Goal: Task Accomplishment & Management: Use online tool/utility

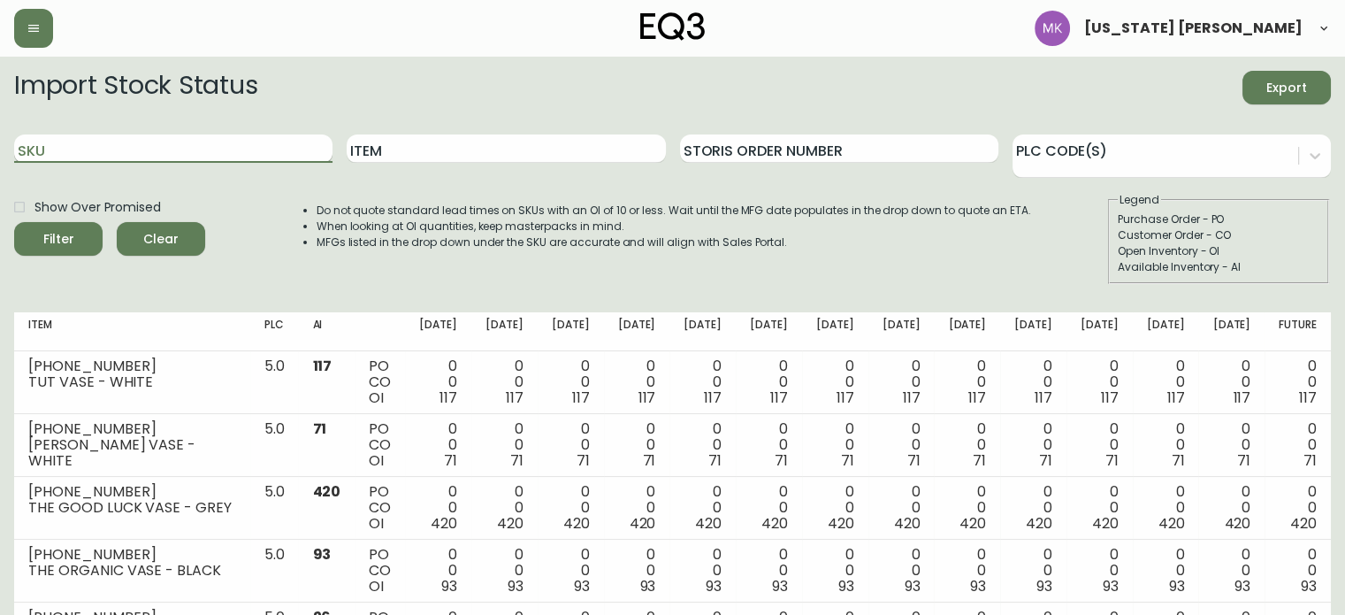
click at [186, 158] on input "SKU" at bounding box center [173, 148] width 318 height 28
paste input "[PHONE_NUMBER]"
click at [14, 222] on button "Filter" at bounding box center [58, 239] width 88 height 34
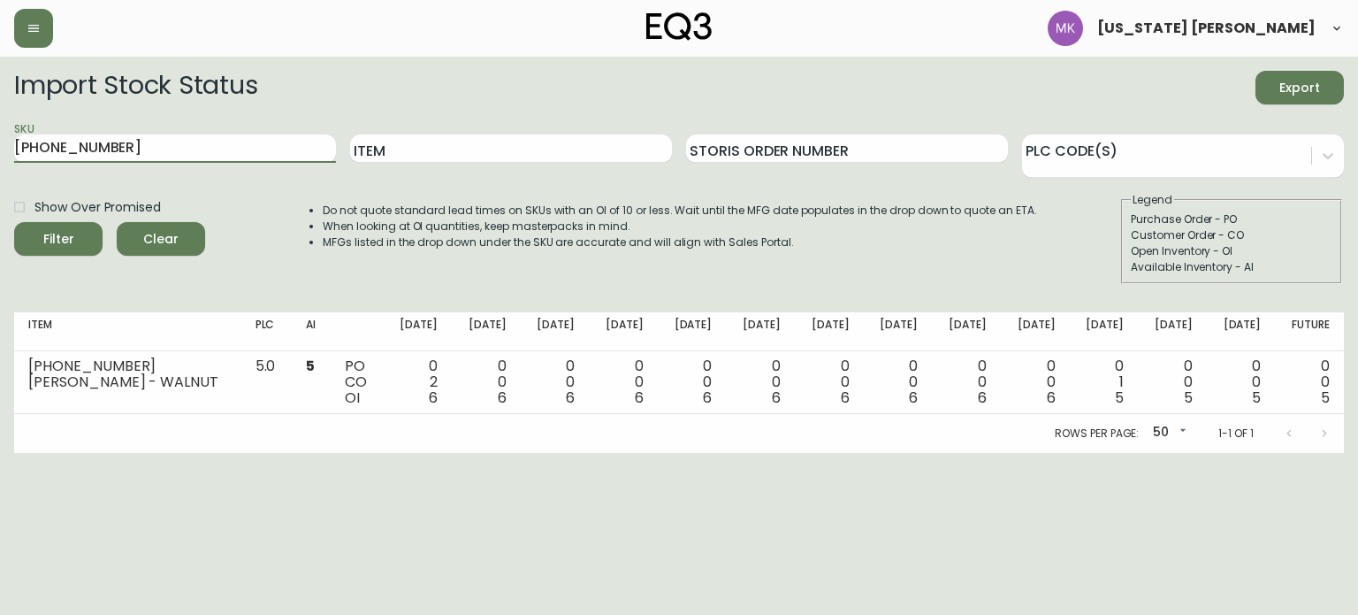
drag, startPoint x: 132, startPoint y: 148, endPoint x: 0, endPoint y: 148, distance: 131.7
click at [0, 148] on main "Import Stock Status Export SKU [PHONE_NUMBER] Item Storis Order Number PLC Code…" at bounding box center [679, 255] width 1358 height 396
paste input "6"
click at [14, 222] on button "Filter" at bounding box center [58, 239] width 88 height 34
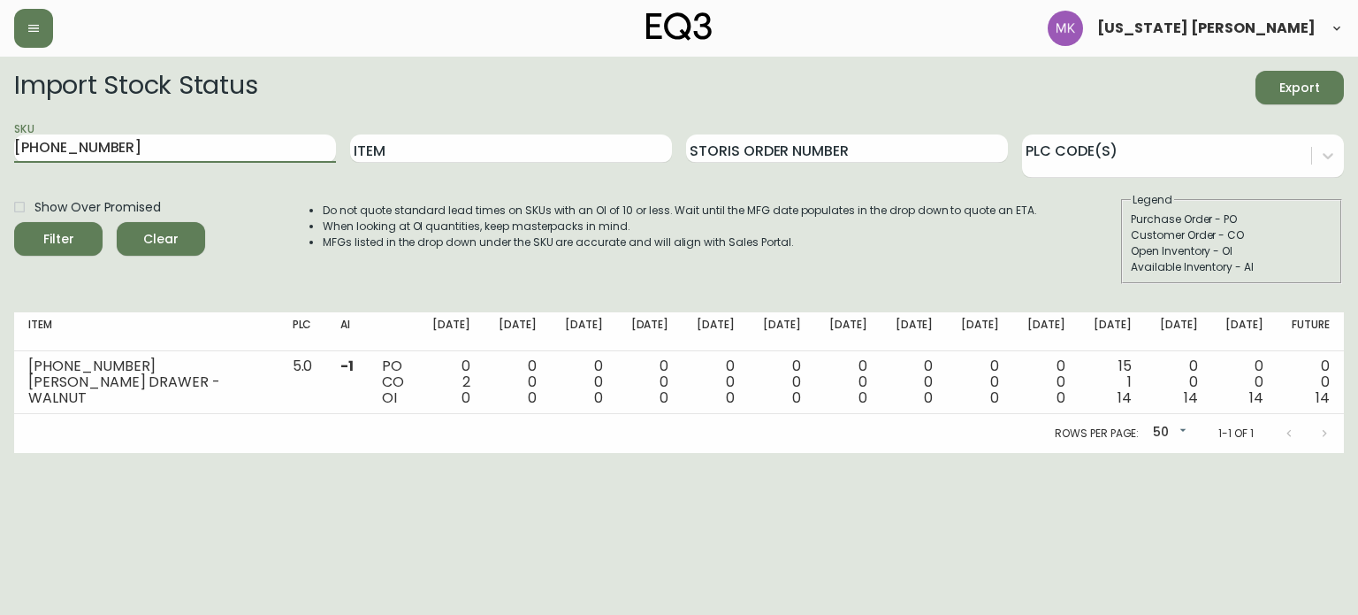
drag, startPoint x: 127, startPoint y: 152, endPoint x: 0, endPoint y: 132, distance: 128.9
click at [0, 132] on main "Import Stock Status Export SKU [PHONE_NUMBER] Item Storis Order Number PLC Code…" at bounding box center [679, 255] width 1358 height 396
paste input "3020-411-4-A"
click at [14, 222] on button "Filter" at bounding box center [58, 239] width 88 height 34
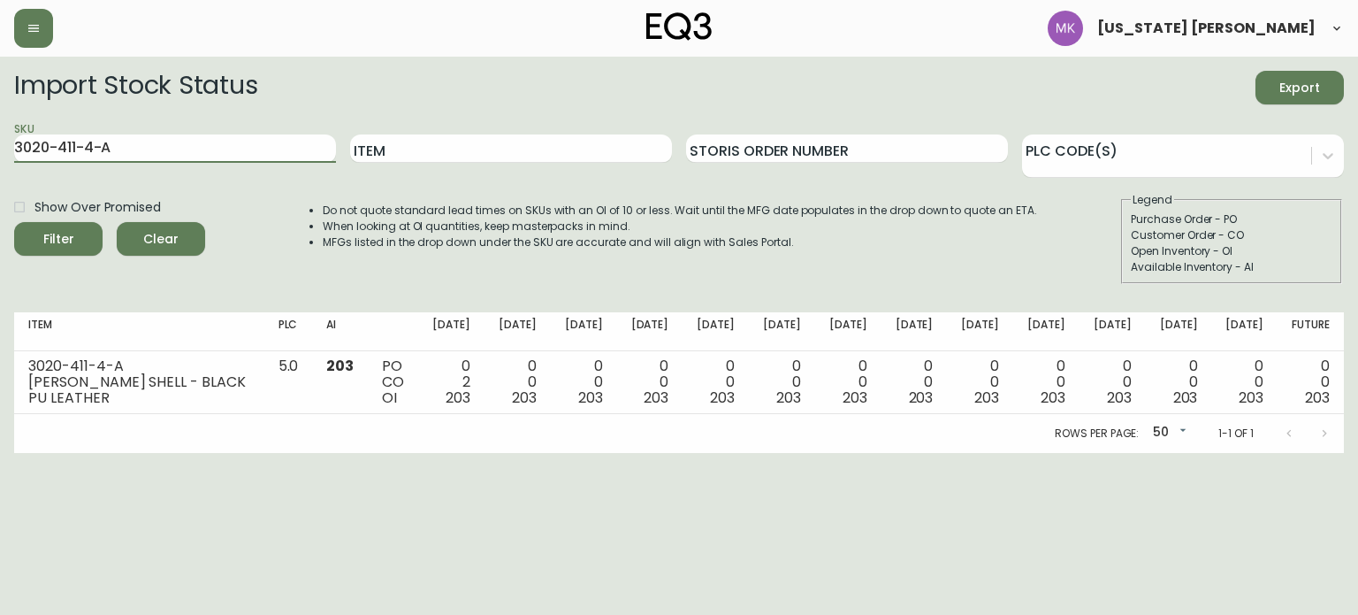
drag, startPoint x: 166, startPoint y: 137, endPoint x: 0, endPoint y: 135, distance: 166.2
click at [0, 135] on main "Import Stock Status Export SKU 3020-411-4-A Item Storis Order Number PLC Code(s…" at bounding box center [679, 255] width 1358 height 396
paste input "00-4"
click at [14, 222] on button "Filter" at bounding box center [58, 239] width 88 height 34
drag, startPoint x: 137, startPoint y: 158, endPoint x: 108, endPoint y: 148, distance: 31.0
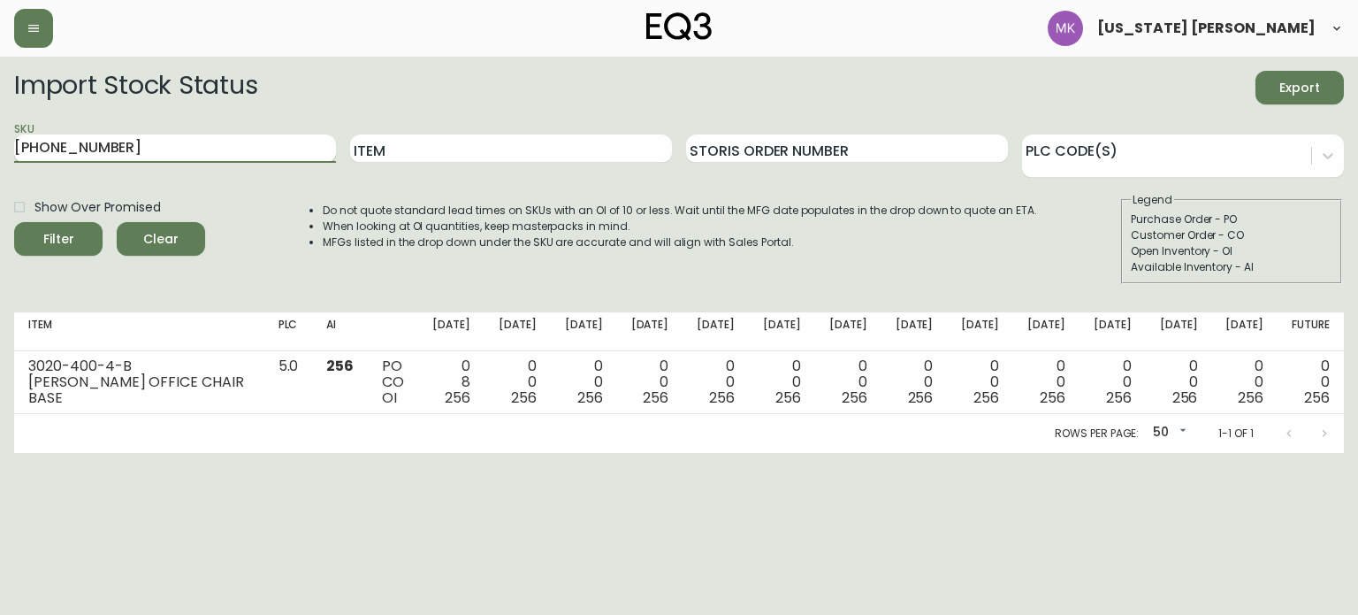
click at [108, 148] on input "[PHONE_NUMBER]" at bounding box center [175, 148] width 322 height 28
drag, startPoint x: 110, startPoint y: 146, endPoint x: 0, endPoint y: 127, distance: 111.2
click at [0, 133] on main "Import Stock Status Export SKU [PHONE_NUMBER] Item Storis Order Number PLC Code…" at bounding box center [679, 255] width 1358 height 396
paste input "31-32-A"
click at [14, 222] on button "Filter" at bounding box center [58, 239] width 88 height 34
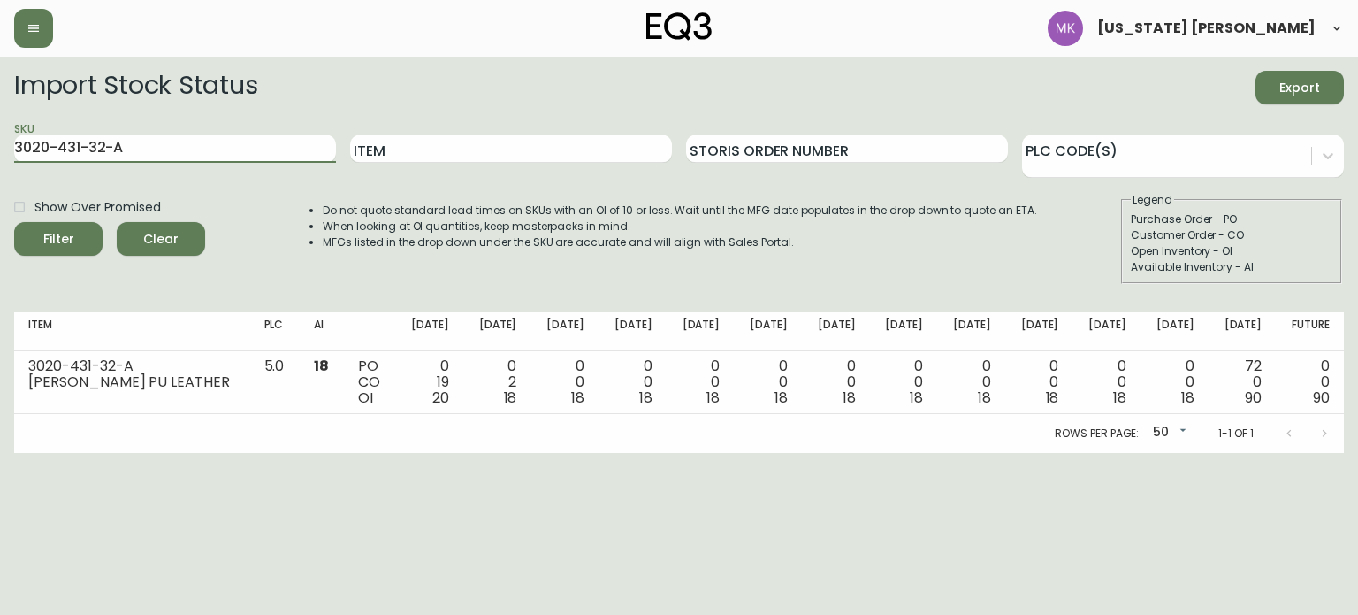
drag, startPoint x: 109, startPoint y: 150, endPoint x: 0, endPoint y: 144, distance: 108.9
click at [0, 147] on main "Import Stock Status Export SKU 3020-431-32-A Item Storis Order Number PLC Code(…" at bounding box center [679, 255] width 1358 height 396
paste input "3-4-B"
click at [14, 222] on button "Filter" at bounding box center [58, 239] width 88 height 34
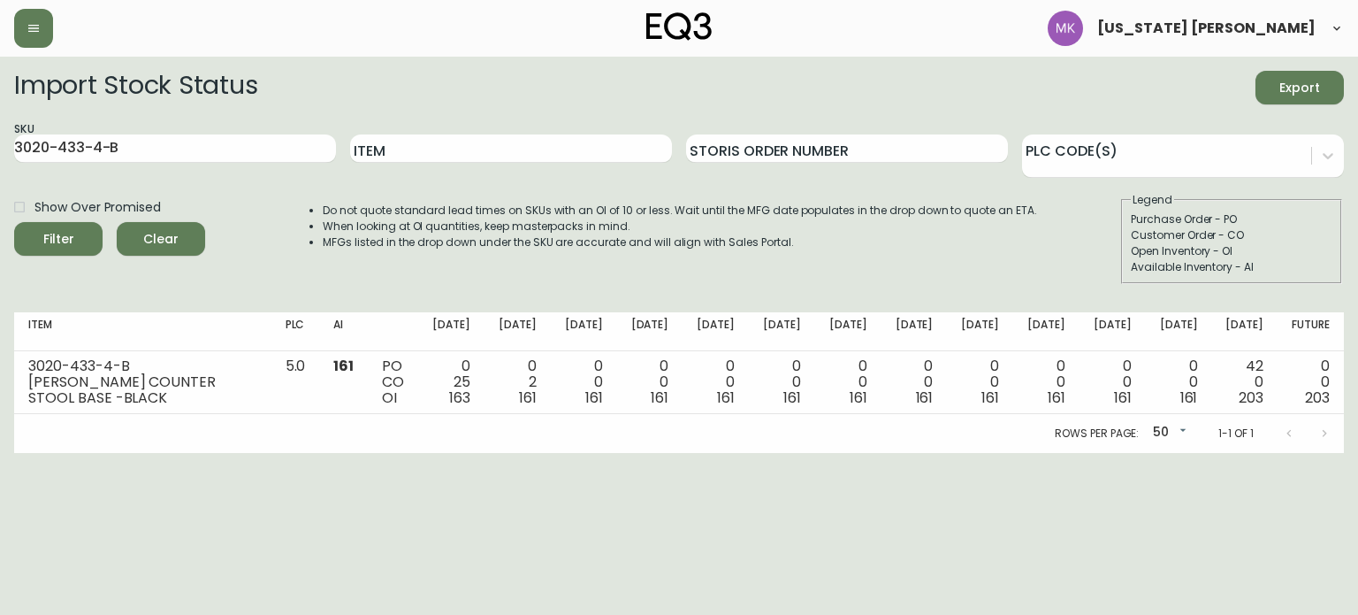
drag, startPoint x: 124, startPoint y: 151, endPoint x: 0, endPoint y: 124, distance: 126.8
click at [0, 124] on main "Import Stock Status Export SKU 3020-433-4-B Item Storis Order Number PLC Code(s…" at bounding box center [679, 255] width 1358 height 396
paste input "8576408"
type input "8576408"
